Goal: Information Seeking & Learning: Find specific fact

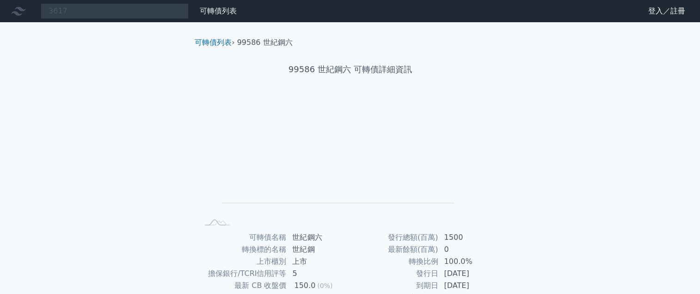
click at [121, 74] on div "3617 可轉債列表 財務數據 可轉債列表 財務數據 登入／註冊 登入／註冊 可轉債列表 › 99586 世紀鋼六 99586 世紀鋼六 可轉債詳細資訊 Zo…" at bounding box center [350, 219] width 700 height 439
click at [93, 19] on div "3617 可轉債列表 財務數據 可轉債列表 財務數據 登入／註冊 登入／註冊 可轉債列表 › 99586 世紀鋼六 99586 世紀鋼六 可轉債詳細資訊 Zo…" at bounding box center [350, 219] width 700 height 439
click at [92, 17] on nav "3617 可轉債列表 財務數據 可轉債列表 財務數據 登入／註冊 登入／註冊" at bounding box center [350, 11] width 700 height 22
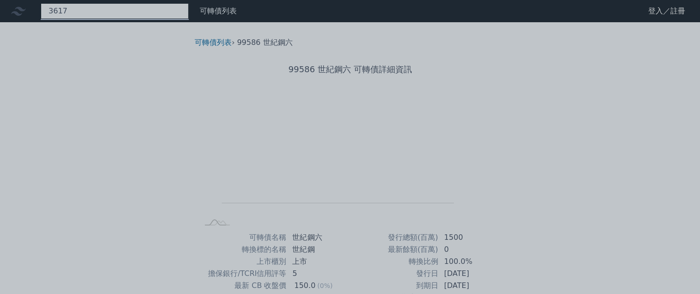
drag, startPoint x: 92, startPoint y: 15, endPoint x: 2, endPoint y: 12, distance: 89.7
click at [41, 12] on div "3617" at bounding box center [115, 11] width 148 height 16
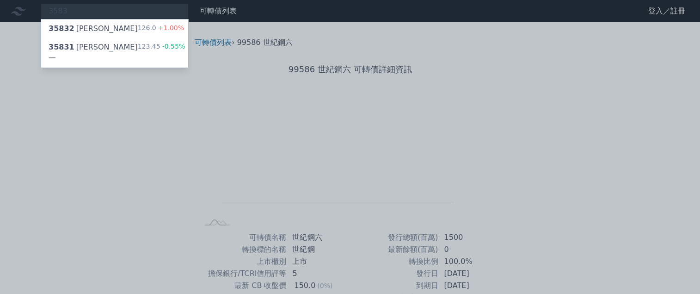
click at [68, 7] on div at bounding box center [350, 147] width 700 height 294
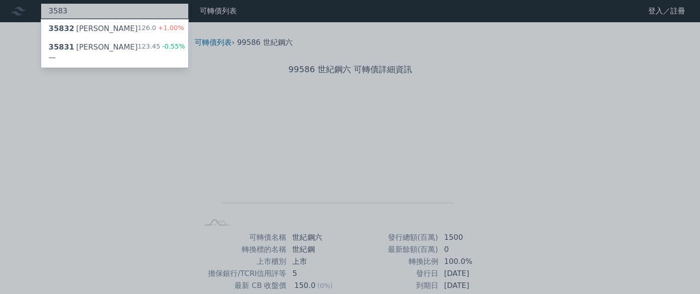
drag, startPoint x: 58, startPoint y: 11, endPoint x: 23, endPoint y: 5, distance: 35.3
click at [41, 5] on div "3583 35832 辛耘二 126.0 +1.00% 35831 辛耘一 123.45 -0.55%" at bounding box center [115, 11] width 148 height 16
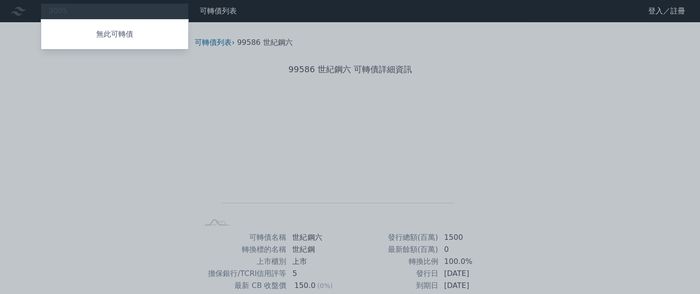
click at [65, 5] on div at bounding box center [350, 147] width 700 height 294
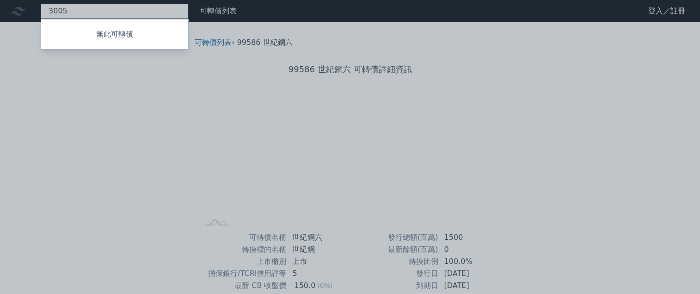
drag, startPoint x: 60, startPoint y: 9, endPoint x: 13, endPoint y: 3, distance: 47.5
click at [41, 3] on div "3005 無此可轉債" at bounding box center [115, 11] width 148 height 16
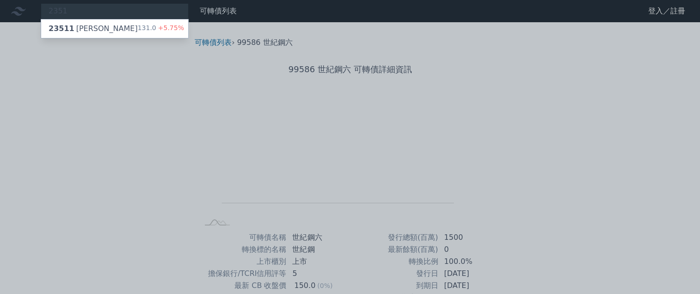
click at [55, 9] on div at bounding box center [350, 147] width 700 height 294
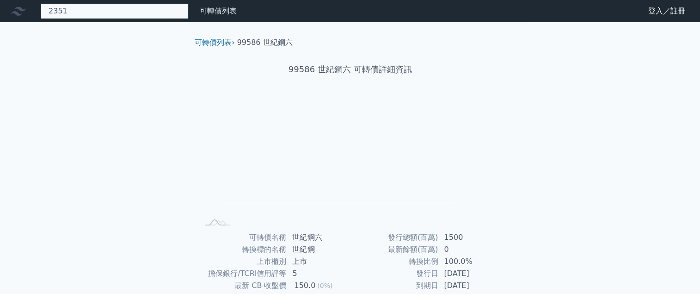
click at [57, 6] on div "2351 23511 順德一 131.0 +5.75%" at bounding box center [115, 11] width 148 height 16
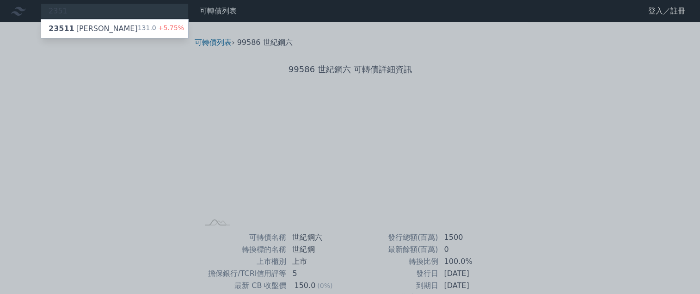
click at [63, 8] on div at bounding box center [350, 147] width 700 height 294
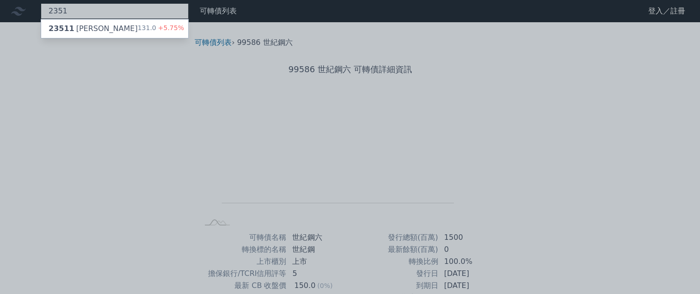
drag, startPoint x: 63, startPoint y: 8, endPoint x: 44, endPoint y: 5, distance: 18.7
click at [44, 5] on div "2351 23511 順德一 131.0 +5.75%" at bounding box center [115, 11] width 148 height 16
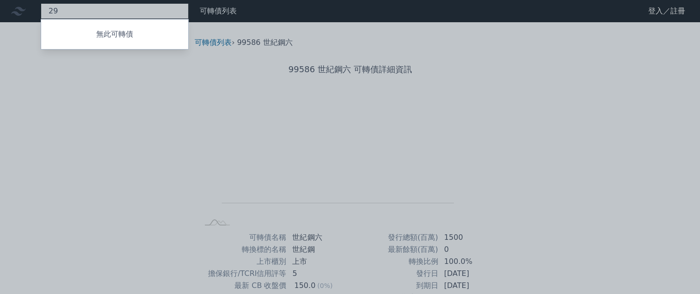
type input "2"
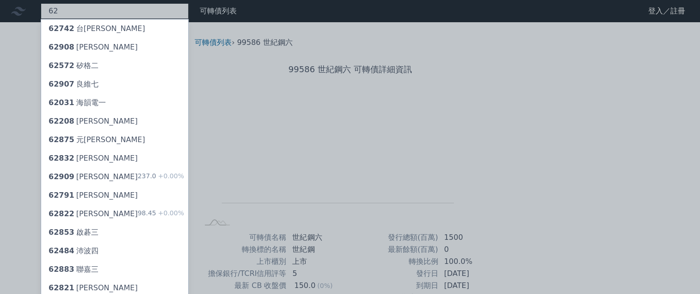
type input "6"
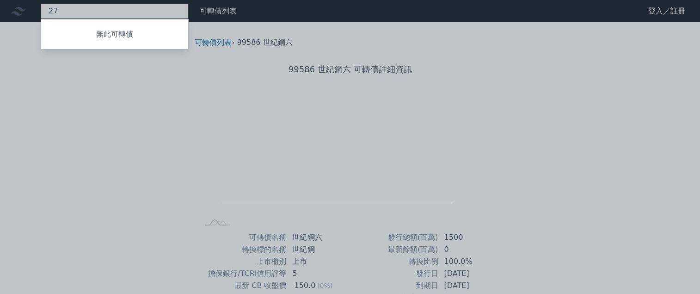
type input "2"
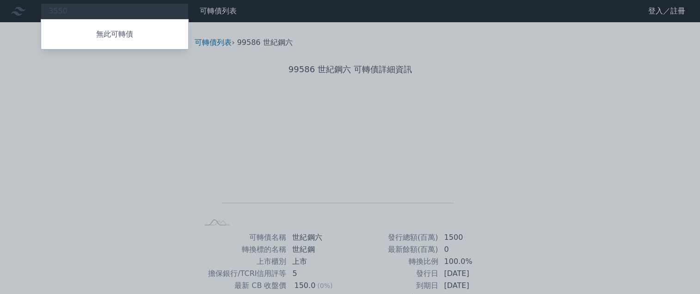
click at [65, 10] on div at bounding box center [350, 147] width 700 height 294
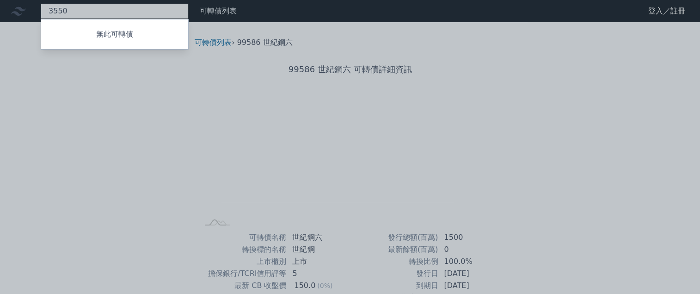
drag, startPoint x: 63, startPoint y: 10, endPoint x: 17, endPoint y: 0, distance: 47.6
click at [41, 3] on div "3550 無此可轉債" at bounding box center [115, 11] width 148 height 16
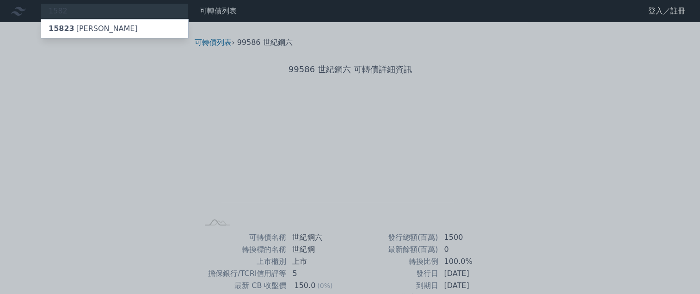
click at [65, 7] on div at bounding box center [350, 147] width 700 height 294
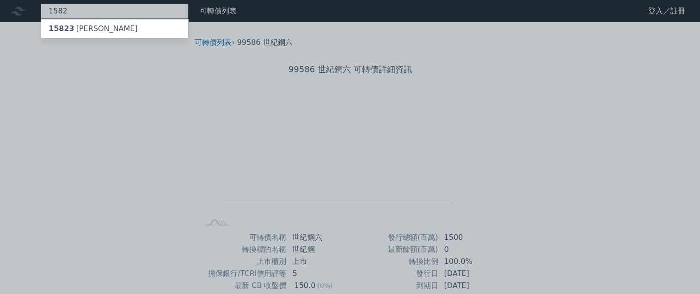
drag, startPoint x: 61, startPoint y: 8, endPoint x: 6, endPoint y: 6, distance: 55.5
click at [41, 6] on div "1582 15823 信錦三" at bounding box center [115, 11] width 148 height 16
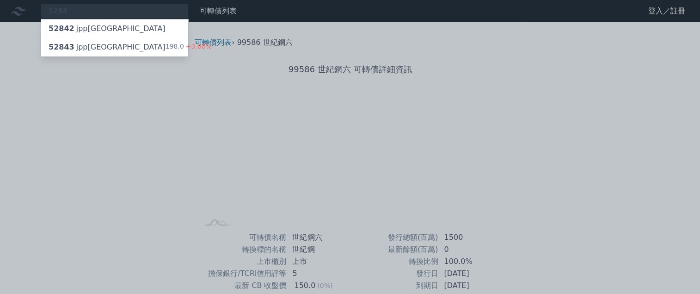
click at [54, 7] on div at bounding box center [350, 147] width 700 height 294
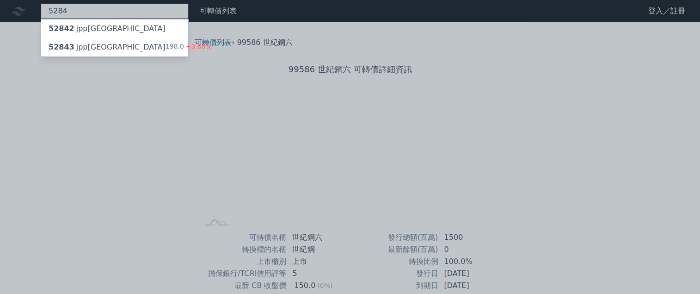
drag, startPoint x: 57, startPoint y: 7, endPoint x: 12, endPoint y: -3, distance: 47.0
click at [12, 0] on html "5284 52842 jpp二KY 52843 jpp三KY 198.0 +3.00% 可轉債列表 財務數據 可轉債列表 財務數據 登入／註冊 登入／註冊 可…" at bounding box center [350, 219] width 700 height 439
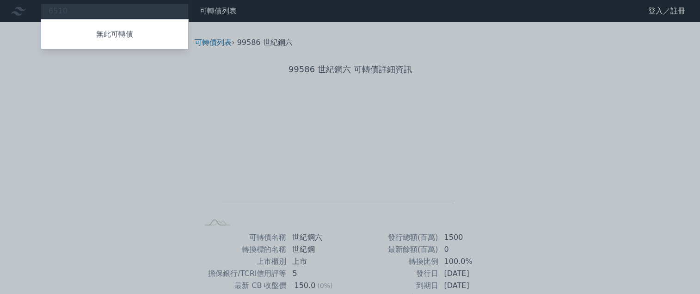
click at [84, 6] on div at bounding box center [350, 147] width 700 height 294
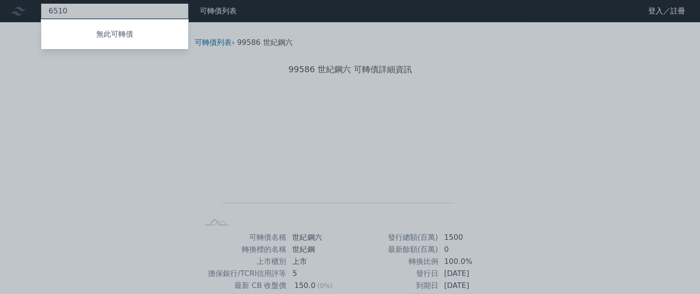
drag, startPoint x: 68, startPoint y: 6, endPoint x: -3, endPoint y: 4, distance: 71.7
click at [0, 4] on html "6510 無此可轉債 可轉債列表 財務數據 可轉債列表 財務數據 登入／註冊 登入／註冊 可轉債列表 › 99586 世紀鋼六 99586 世紀鋼六 可轉債詳…" at bounding box center [350, 219] width 700 height 439
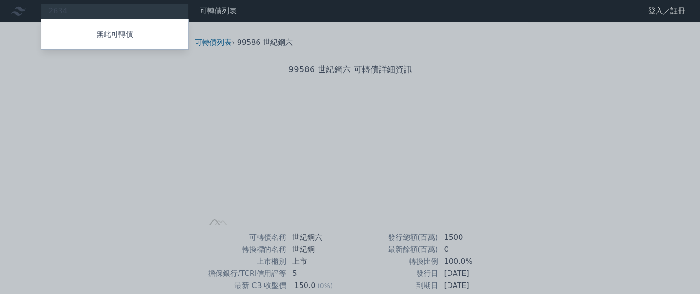
drag, startPoint x: 88, startPoint y: 8, endPoint x: 75, endPoint y: 7, distance: 12.5
click at [86, 7] on div at bounding box center [350, 147] width 700 height 294
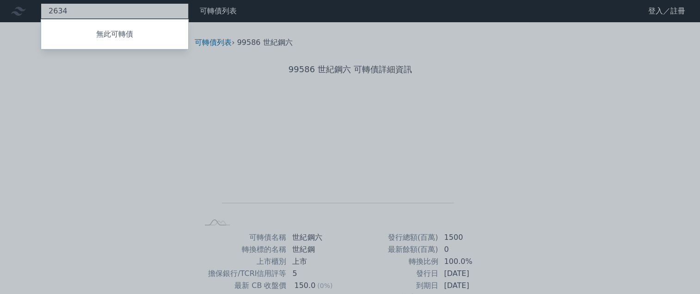
drag, startPoint x: 63, startPoint y: 7, endPoint x: -44, endPoint y: 7, distance: 107.7
click at [0, 7] on html "2634 無此可轉債 可轉債列表 財務數據 可轉債列表 財務數據 登入／註冊 登入／註冊 可轉債列表 › 99586 世紀鋼六 99586 世紀鋼六 可轉債詳…" at bounding box center [350, 219] width 700 height 439
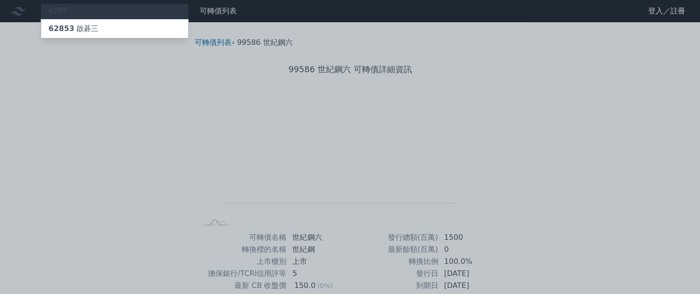
click at [59, 14] on div at bounding box center [350, 147] width 700 height 294
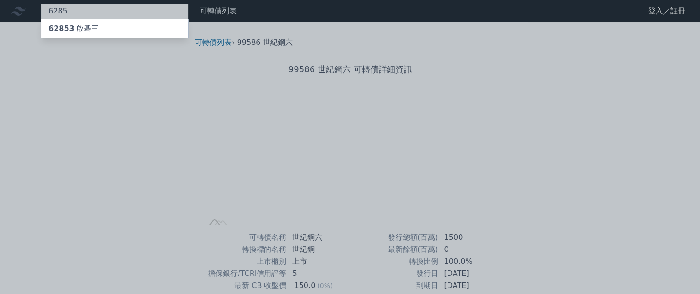
drag, startPoint x: 61, startPoint y: 12, endPoint x: 1, endPoint y: 11, distance: 59.7
click at [41, 11] on div "6285 62853 啟碁三" at bounding box center [115, 11] width 148 height 16
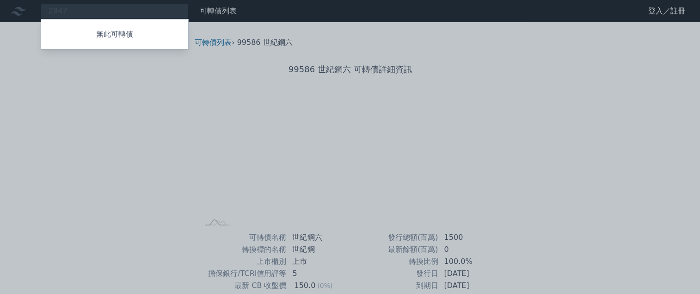
click at [66, 6] on div at bounding box center [350, 147] width 700 height 294
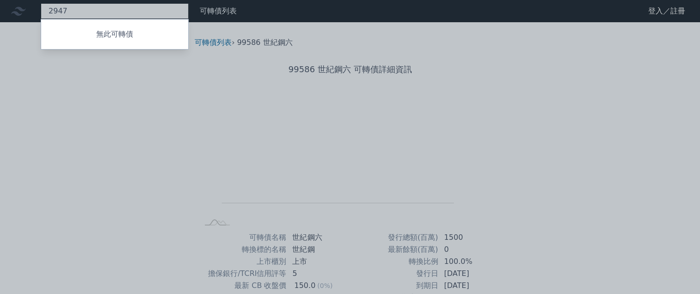
drag, startPoint x: 57, startPoint y: 9, endPoint x: 0, endPoint y: 9, distance: 57.3
click at [0, 9] on html "2947 無此可轉債 可轉債列表 財務數據 可轉債列表 財務數據 登入／註冊 登入／註冊 可轉債列表 › 99586 世紀鋼六 99586 世紀鋼六 可轉債詳…" at bounding box center [350, 219] width 700 height 439
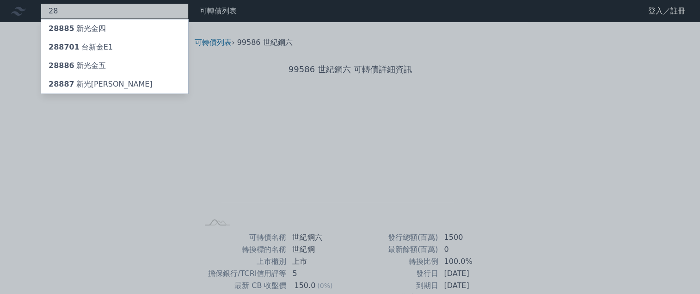
type input "2"
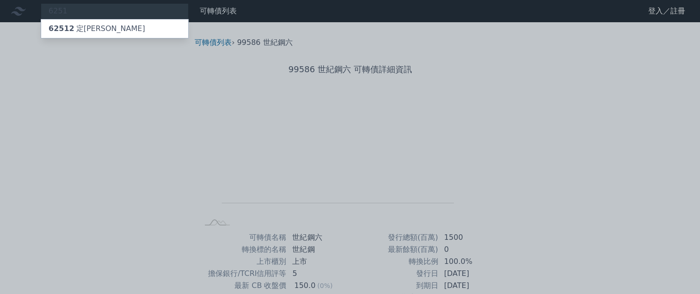
drag, startPoint x: 70, startPoint y: 10, endPoint x: 62, endPoint y: 12, distance: 8.6
click at [62, 12] on div at bounding box center [350, 147] width 700 height 294
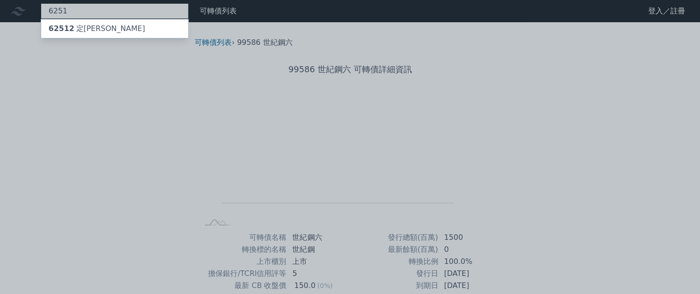
drag, startPoint x: 62, startPoint y: 12, endPoint x: 13, endPoint y: 7, distance: 48.8
click at [41, 7] on div "6251 62512 定穎二" at bounding box center [115, 11] width 148 height 16
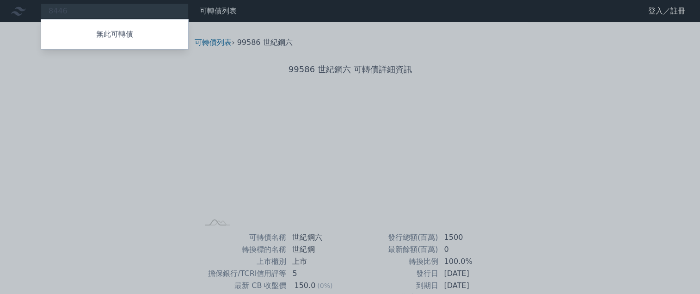
drag, startPoint x: 67, startPoint y: 6, endPoint x: 63, endPoint y: 11, distance: 6.2
click at [67, 6] on div at bounding box center [350, 147] width 700 height 294
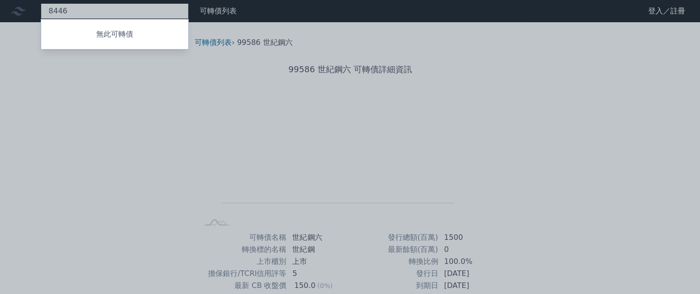
drag, startPoint x: 63, startPoint y: 11, endPoint x: 4, endPoint y: 6, distance: 58.9
click at [41, 6] on div "8446 無此可轉債" at bounding box center [115, 11] width 148 height 16
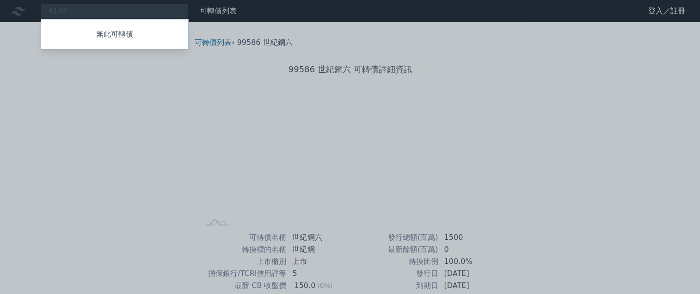
drag, startPoint x: 64, startPoint y: 10, endPoint x: 59, endPoint y: 9, distance: 5.1
click at [63, 10] on div at bounding box center [350, 147] width 700 height 294
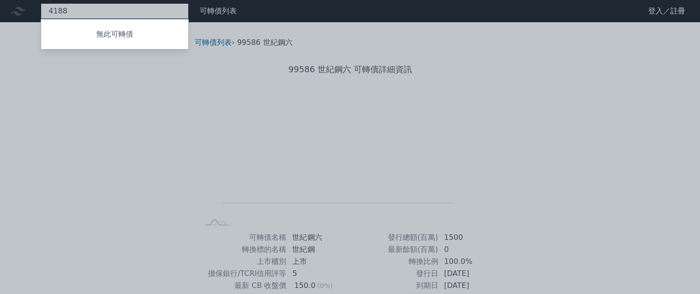
drag, startPoint x: 45, startPoint y: 7, endPoint x: 12, endPoint y: 6, distance: 32.8
click at [41, 6] on div "4188 無此可轉債" at bounding box center [115, 11] width 148 height 16
type input "6"
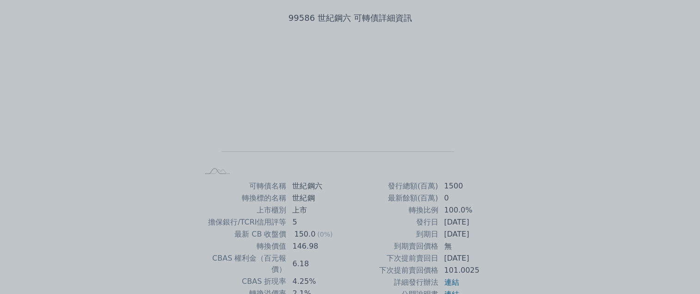
scroll to position [69, 0]
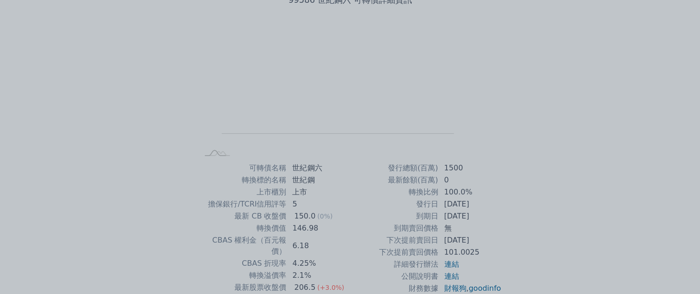
type input "2351"
